Goal: Obtain resource: Download file/media

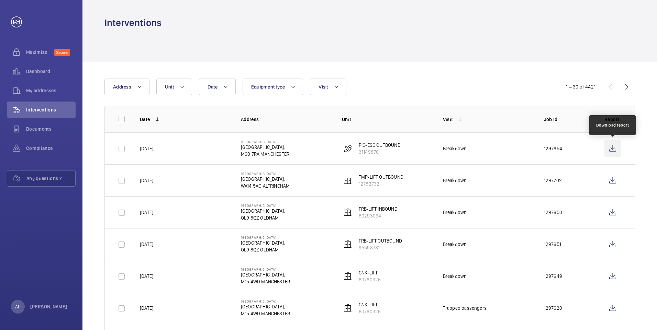
click at [609, 149] on wm-front-icon-button at bounding box center [612, 148] width 16 height 16
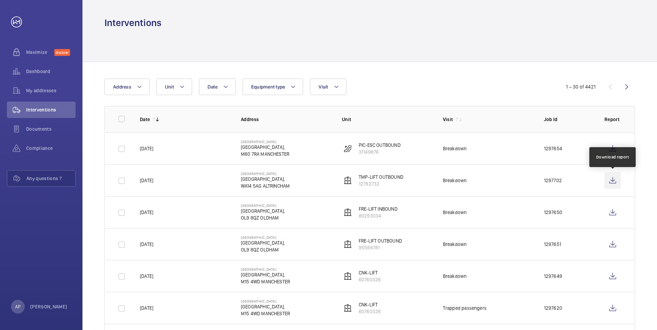
click at [615, 180] on wm-front-icon-button at bounding box center [612, 180] width 16 height 16
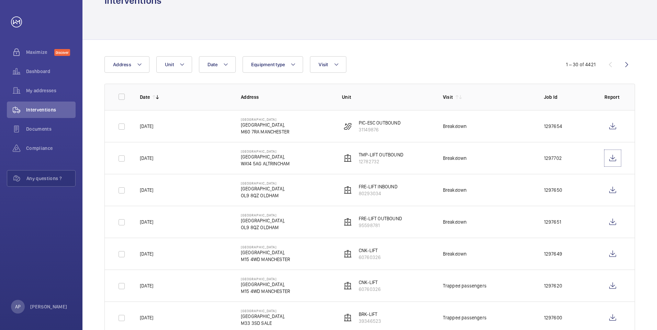
scroll to position [23, 0]
click at [614, 190] on wm-front-icon-button at bounding box center [612, 189] width 16 height 16
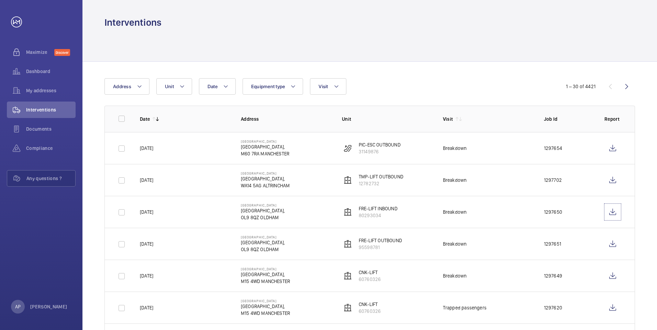
scroll to position [0, 0]
click at [338, 89] on mat-icon at bounding box center [335, 87] width 5 height 8
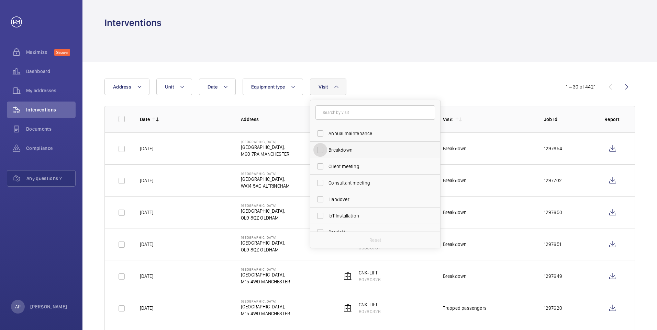
click at [320, 150] on input "Breakdown" at bounding box center [320, 150] width 14 height 14
checkbox input "true"
click at [398, 79] on div "Date Address Unit Equipment type Visit 1 Annual maintenance Breakdown Client me…" at bounding box center [328, 87] width 448 height 16
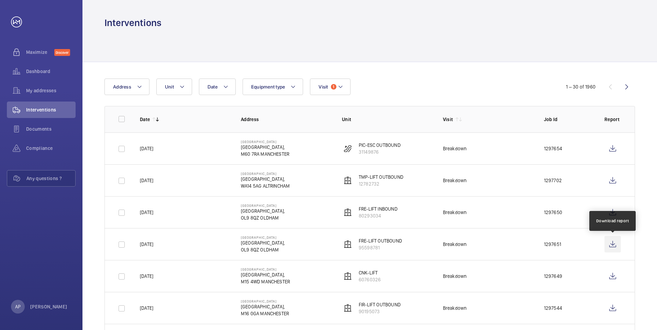
click at [610, 246] on wm-front-icon-button at bounding box center [612, 244] width 16 height 16
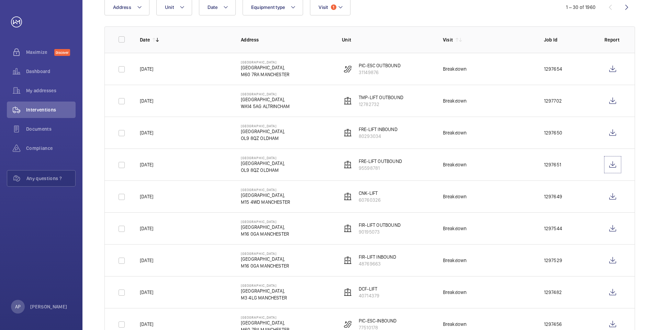
scroll to position [80, 0]
click at [612, 229] on wm-front-icon-button at bounding box center [612, 228] width 16 height 16
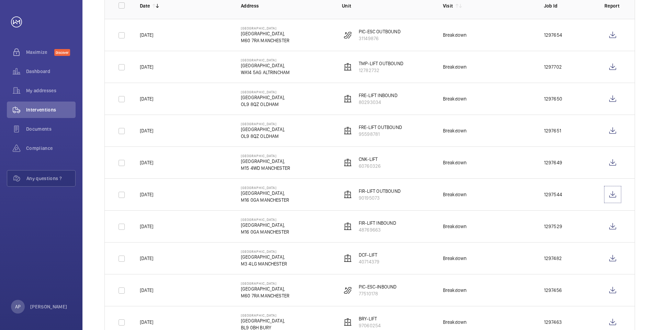
scroll to position [126, 0]
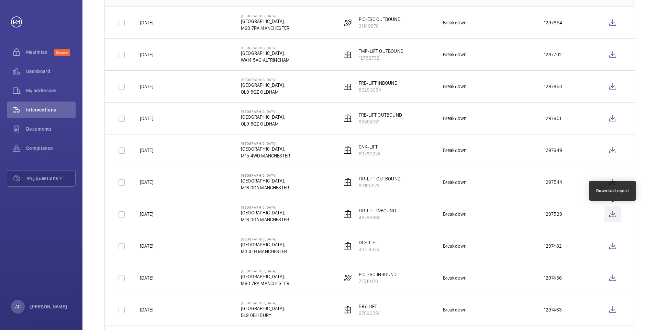
click at [613, 215] on wm-front-icon-button at bounding box center [612, 214] width 16 height 16
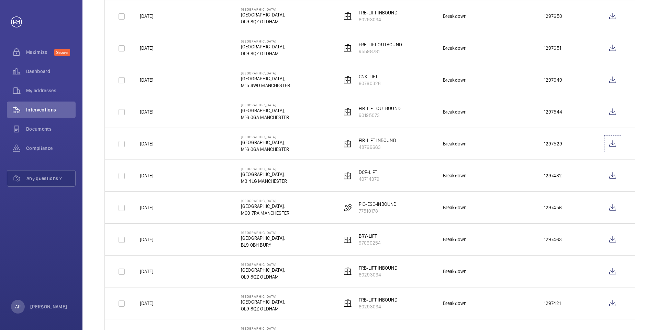
scroll to position [206, 0]
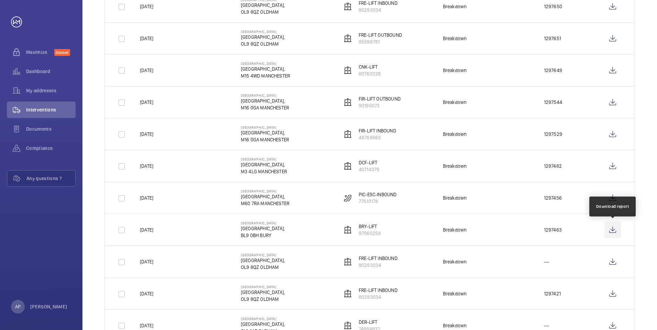
click at [611, 230] on wm-front-icon-button at bounding box center [612, 230] width 16 height 16
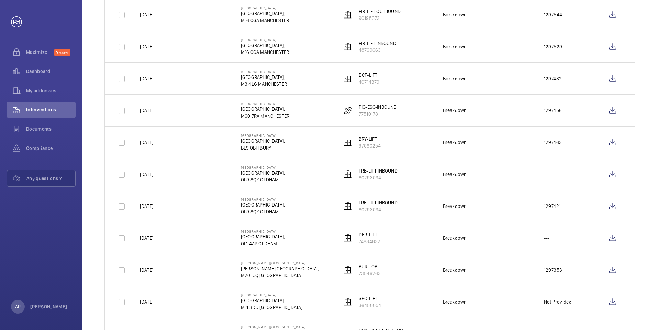
scroll to position [298, 0]
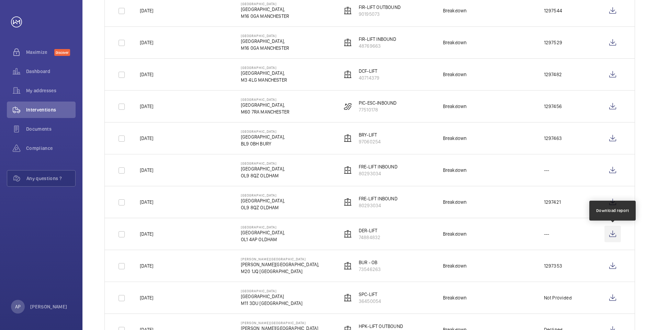
click at [613, 237] on wm-front-icon-button at bounding box center [612, 234] width 16 height 16
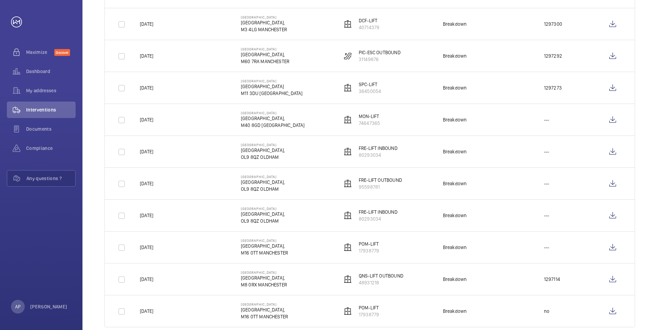
scroll to position [767, 0]
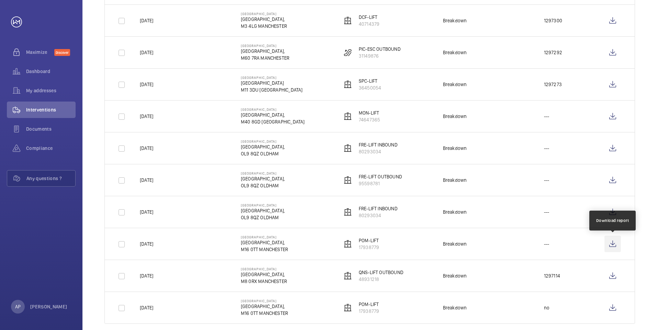
click at [608, 244] on wm-front-icon-button at bounding box center [612, 244] width 16 height 16
click at [604, 236] on link at bounding box center [612, 244] width 16 height 16
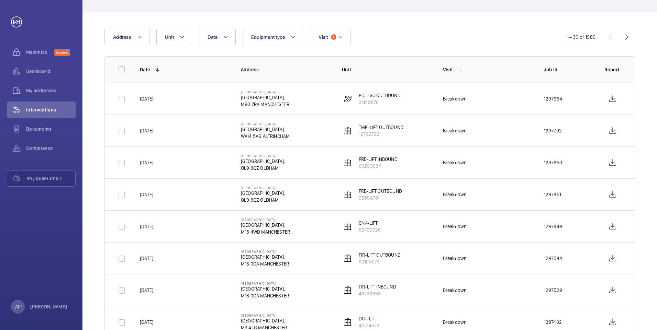
scroll to position [0, 0]
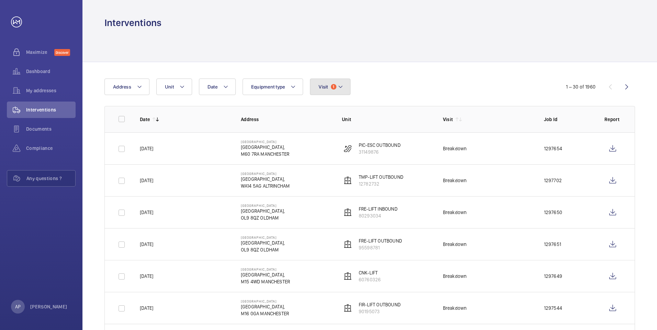
click at [340, 89] on mat-icon at bounding box center [340, 87] width 5 height 8
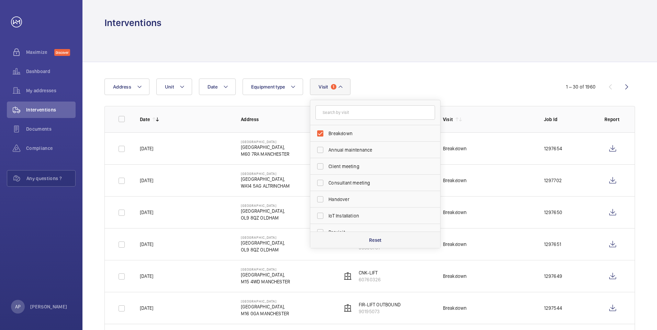
click at [371, 240] on p "Reset" at bounding box center [375, 240] width 13 height 7
checkbox input "false"
click at [321, 203] on input "Repair" at bounding box center [320, 202] width 14 height 14
checkbox input "true"
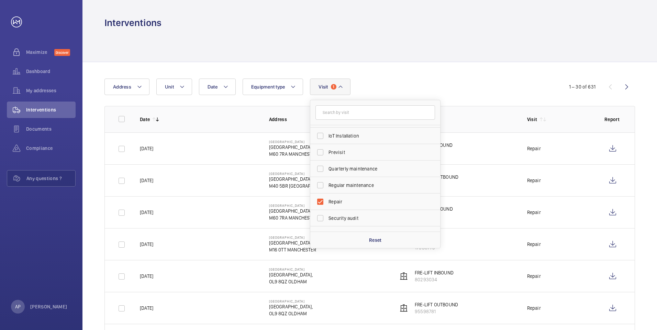
click at [411, 47] on div at bounding box center [369, 45] width 530 height 33
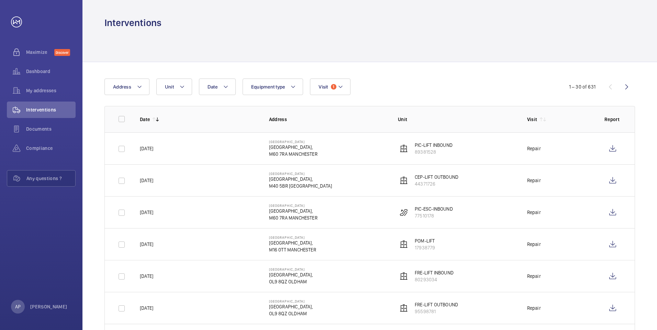
click at [180, 260] on td "[DATE]" at bounding box center [193, 244] width 129 height 32
